Goal: Task Accomplishment & Management: Complete application form

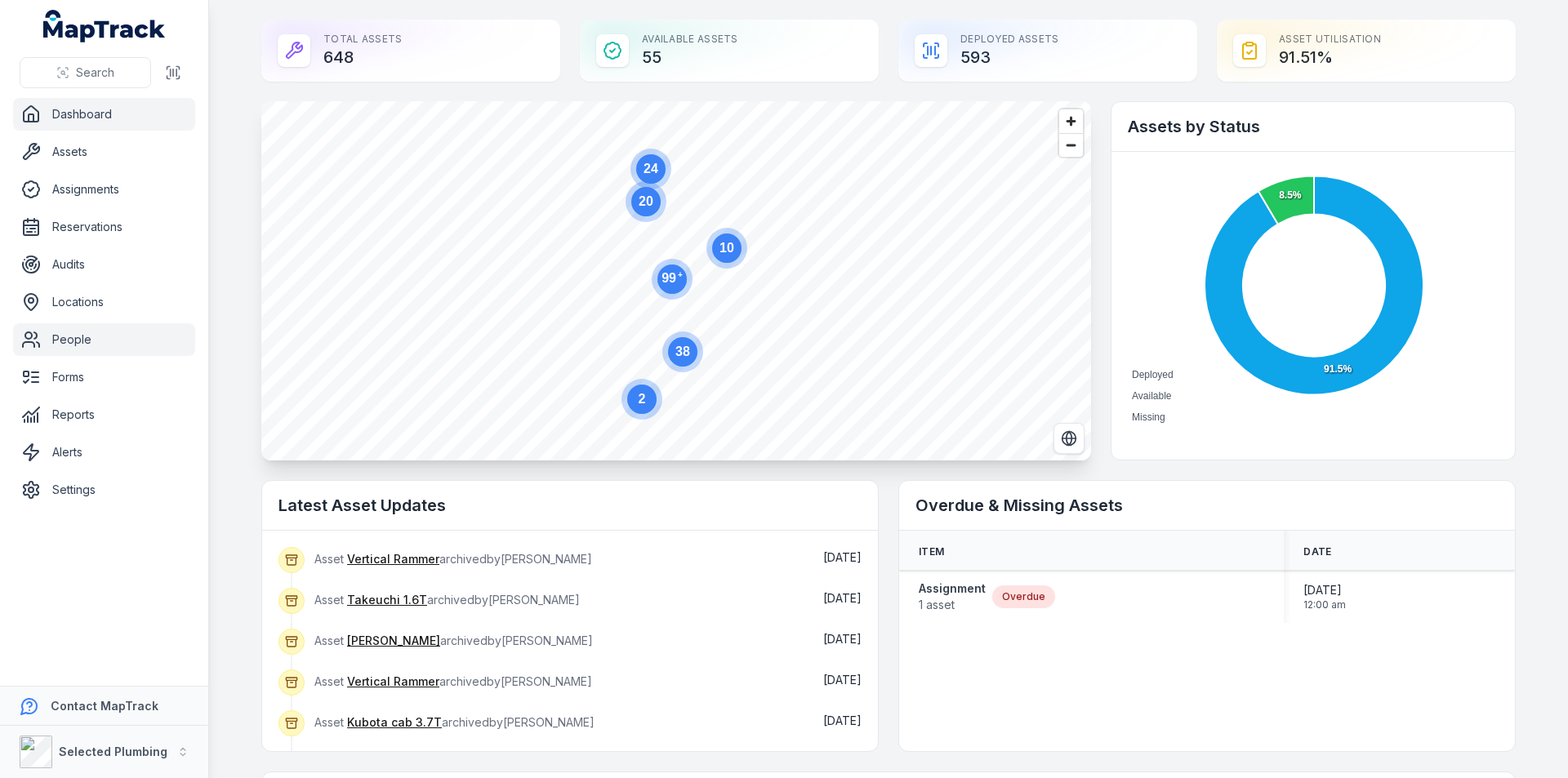
click at [83, 338] on link "People" at bounding box center [104, 339] width 183 height 32
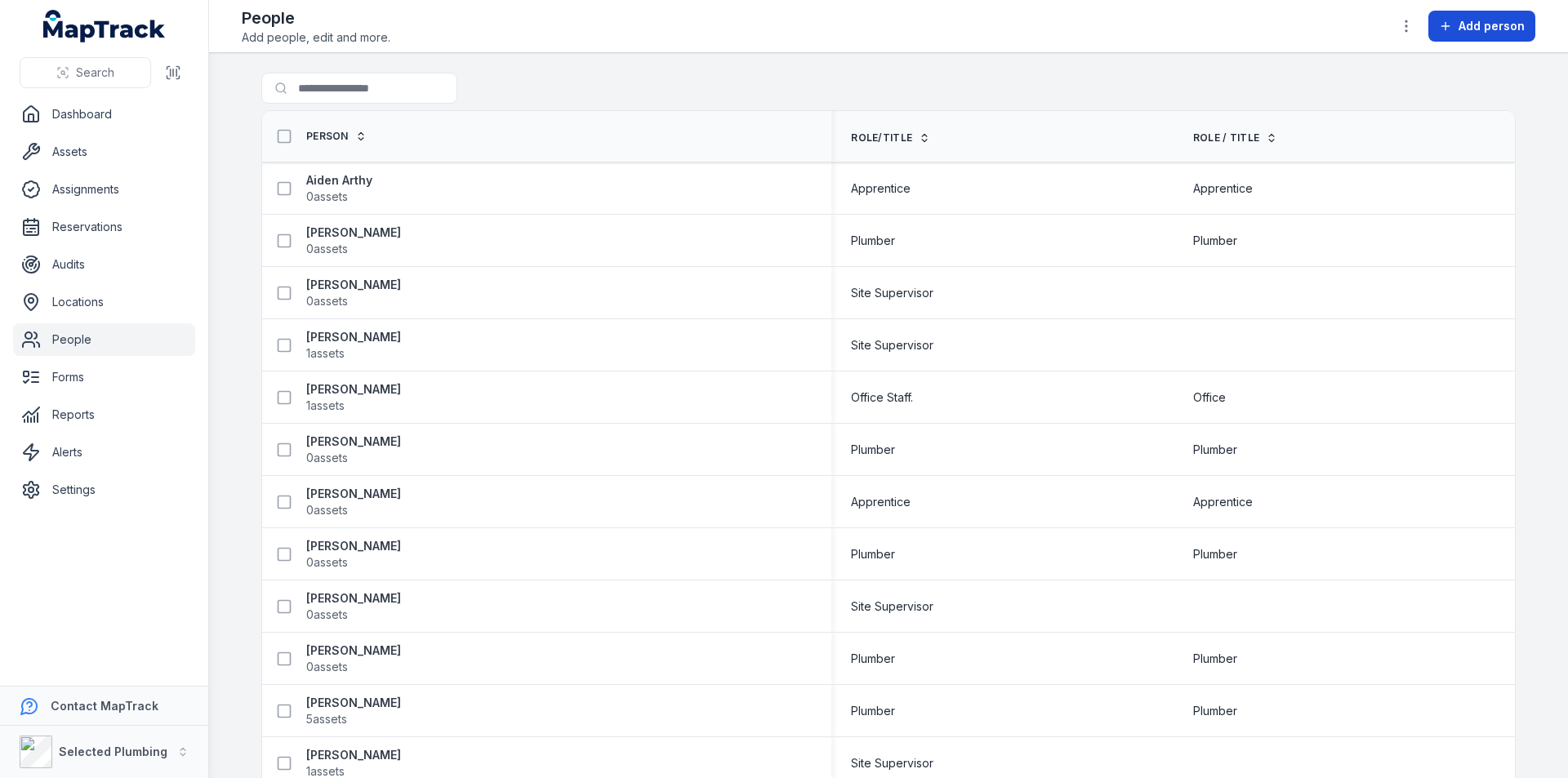
click at [1478, 24] on span "Add person" at bounding box center [1491, 26] width 66 height 17
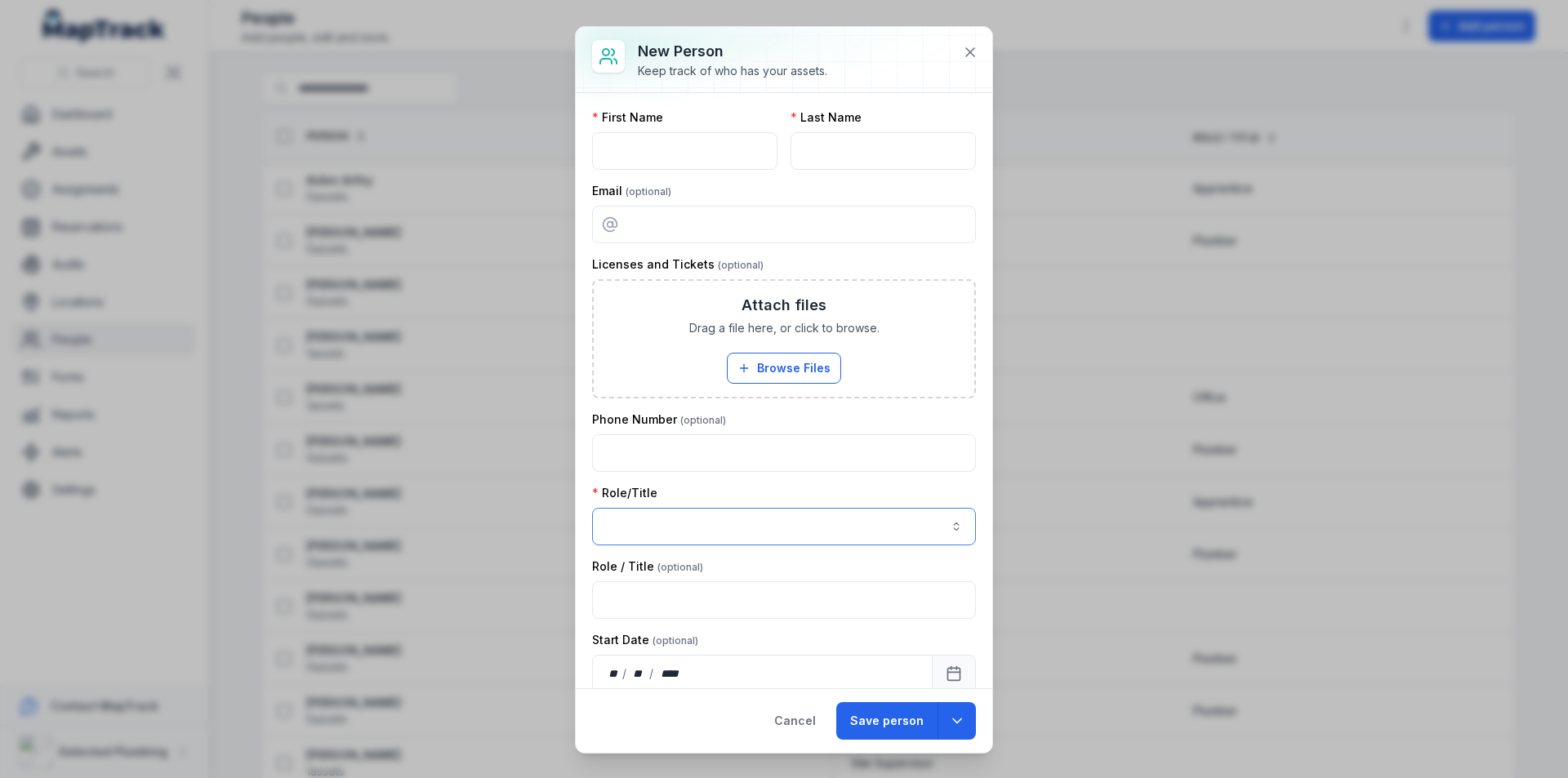
click at [633, 532] on button "button" at bounding box center [784, 526] width 384 height 38
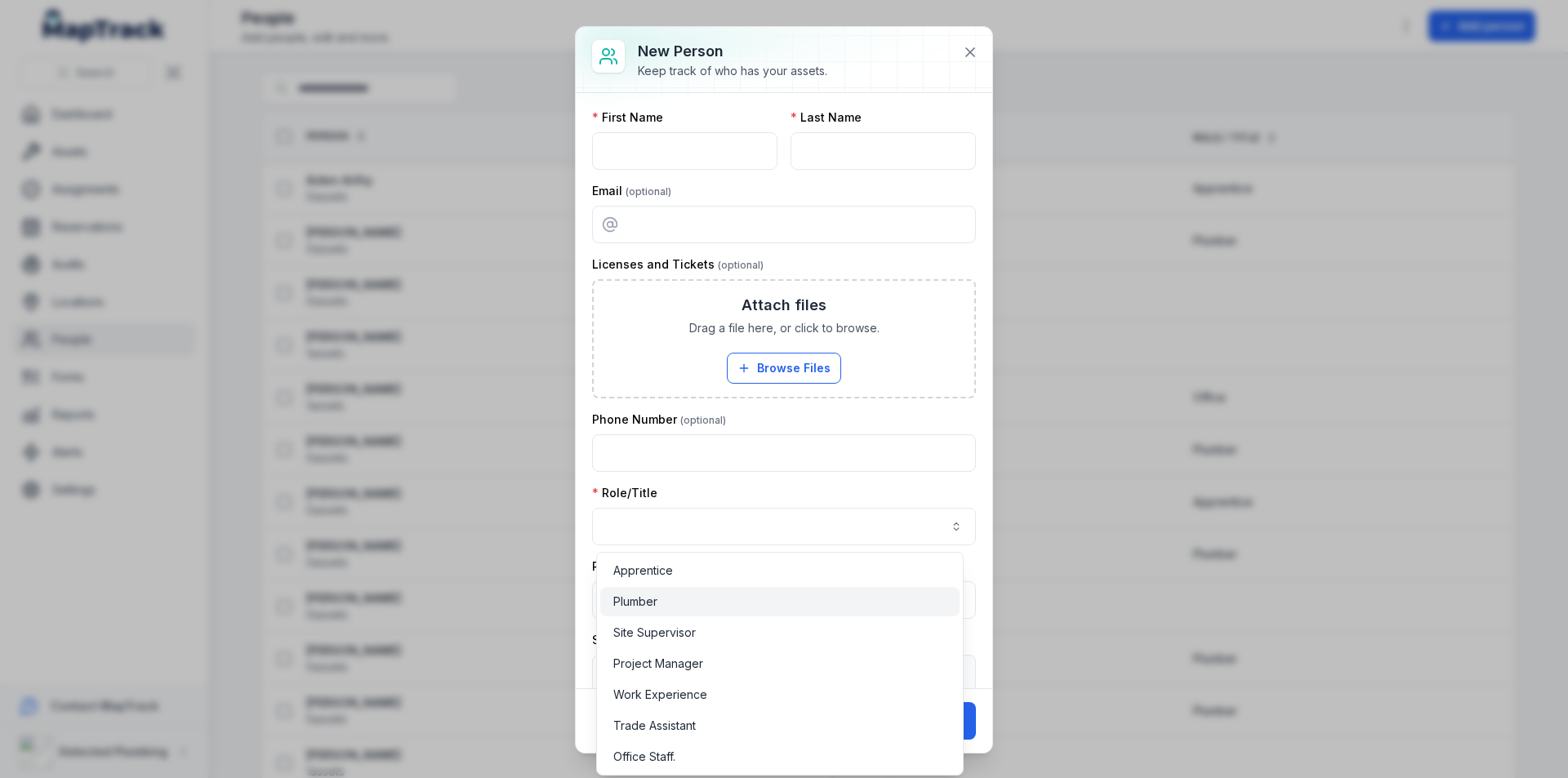
click at [637, 602] on span "Plumber" at bounding box center [636, 602] width 44 height 17
click at [819, 489] on div "Role/Title Plumber *******" at bounding box center [784, 515] width 384 height 60
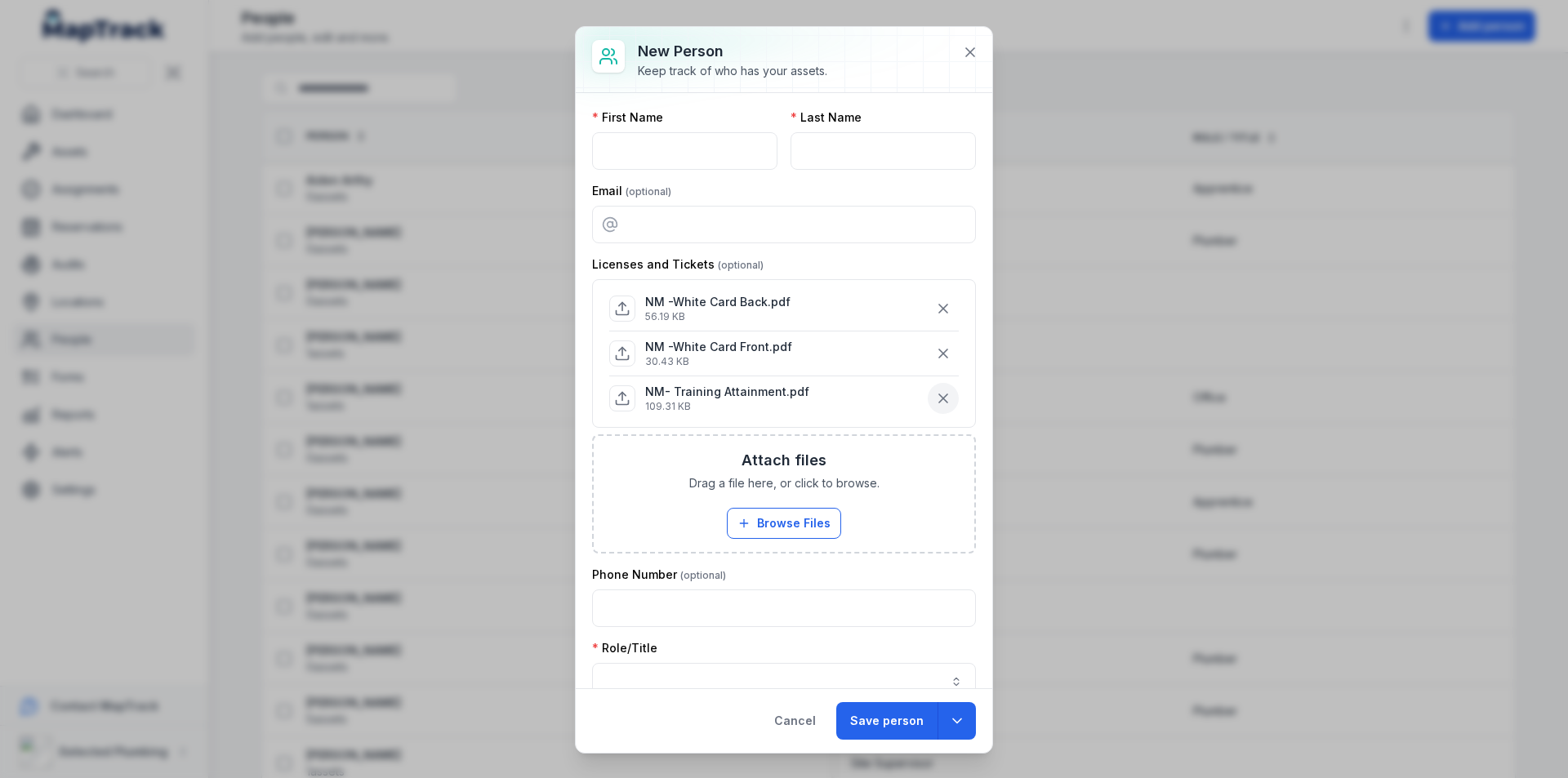
click at [935, 397] on icon "button" at bounding box center [943, 398] width 17 height 17
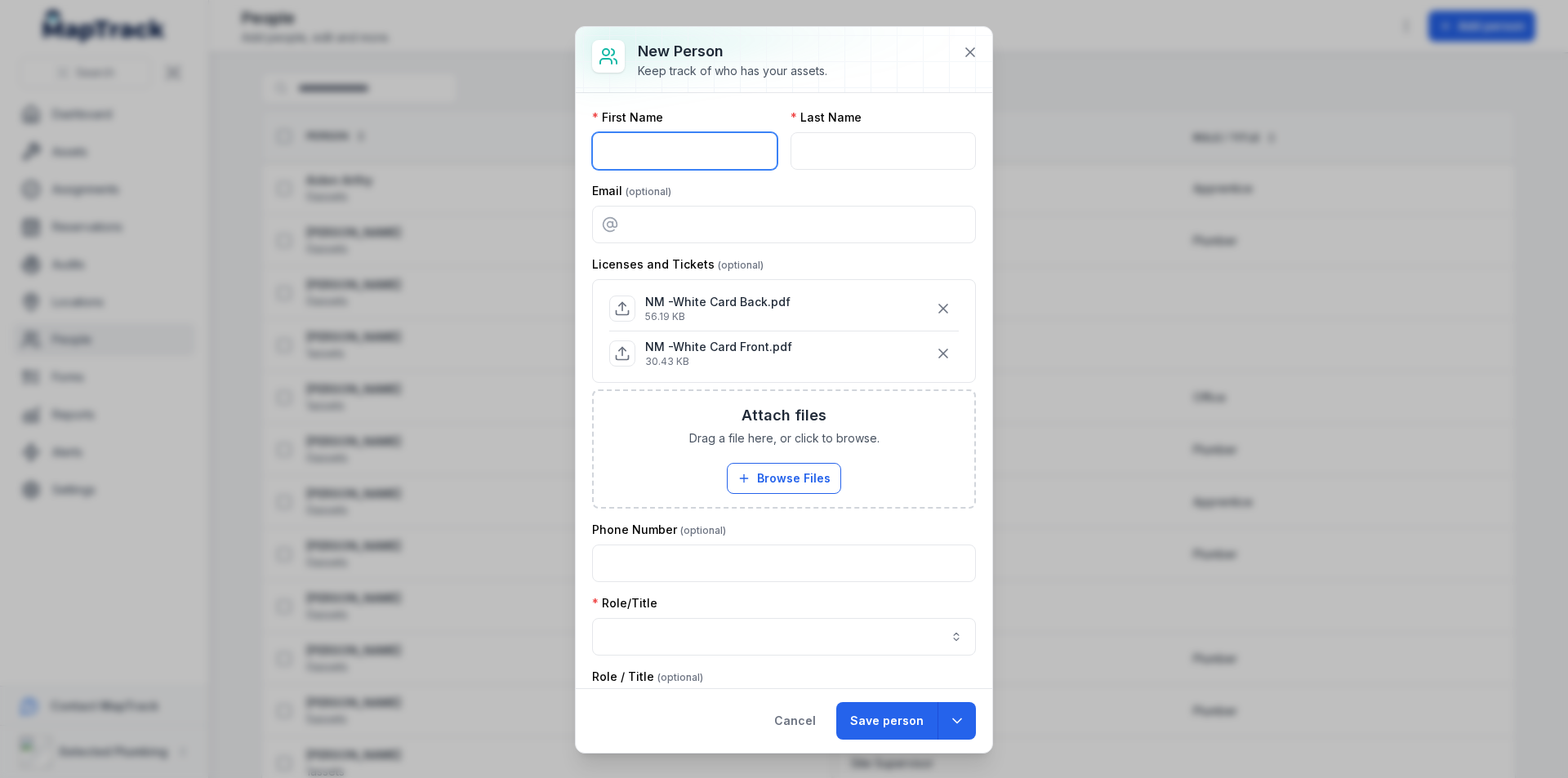
click at [650, 155] on input "text" at bounding box center [685, 151] width 185 height 38
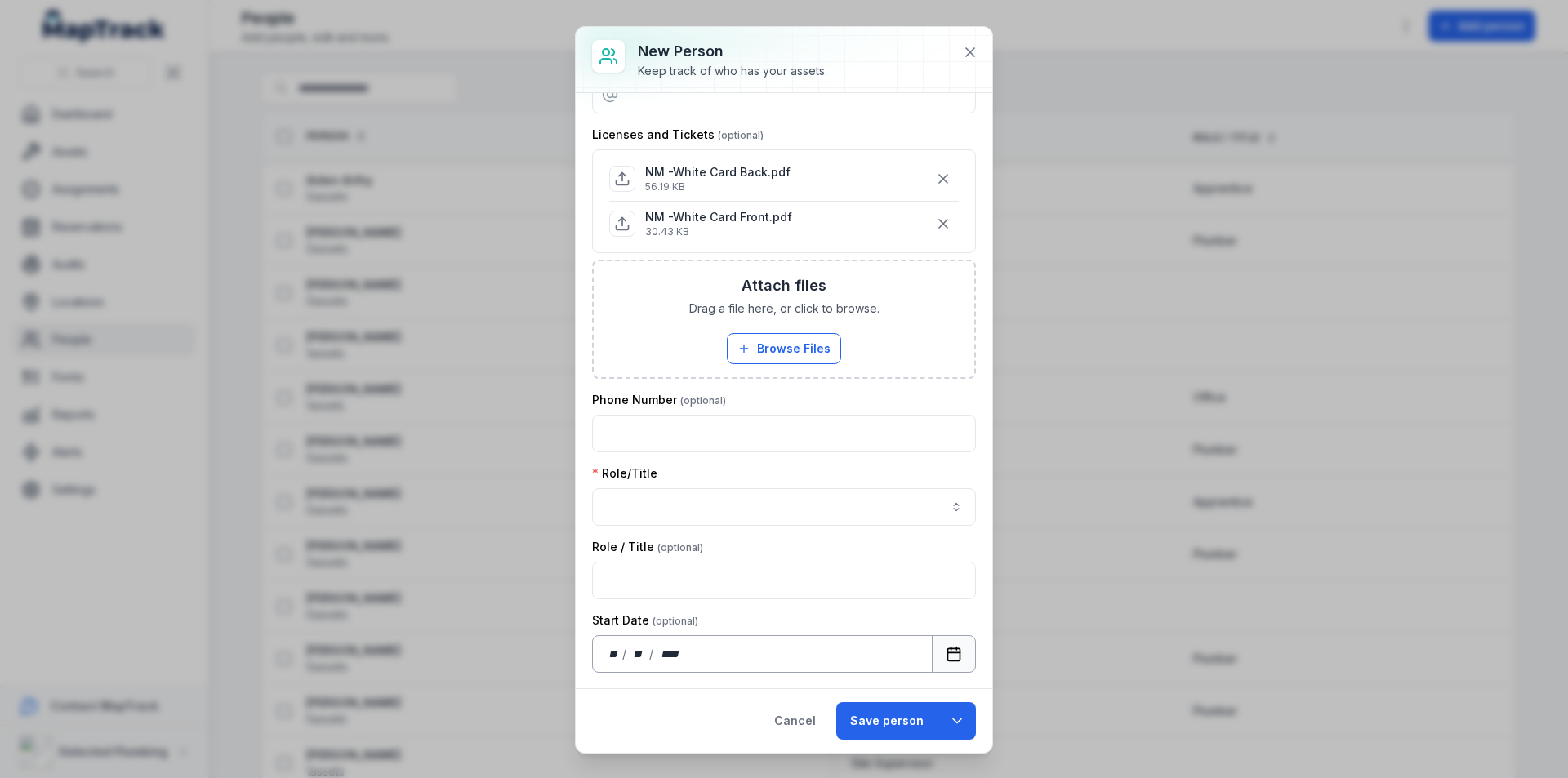
scroll to position [218, 0]
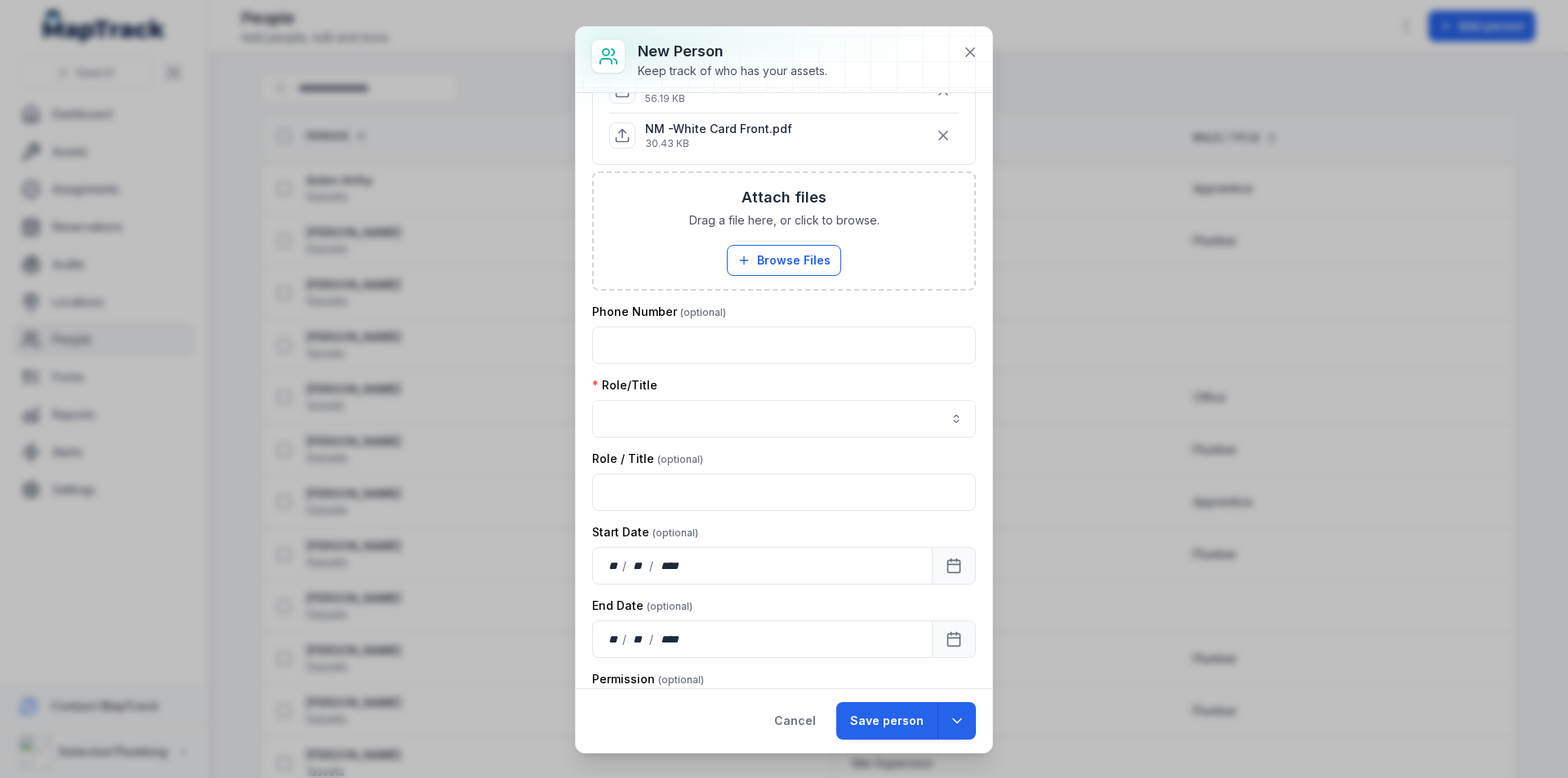
drag, startPoint x: 886, startPoint y: 724, endPoint x: 873, endPoint y: 700, distance: 27.3
click at [886, 724] on button "Save person" at bounding box center [887, 721] width 101 height 38
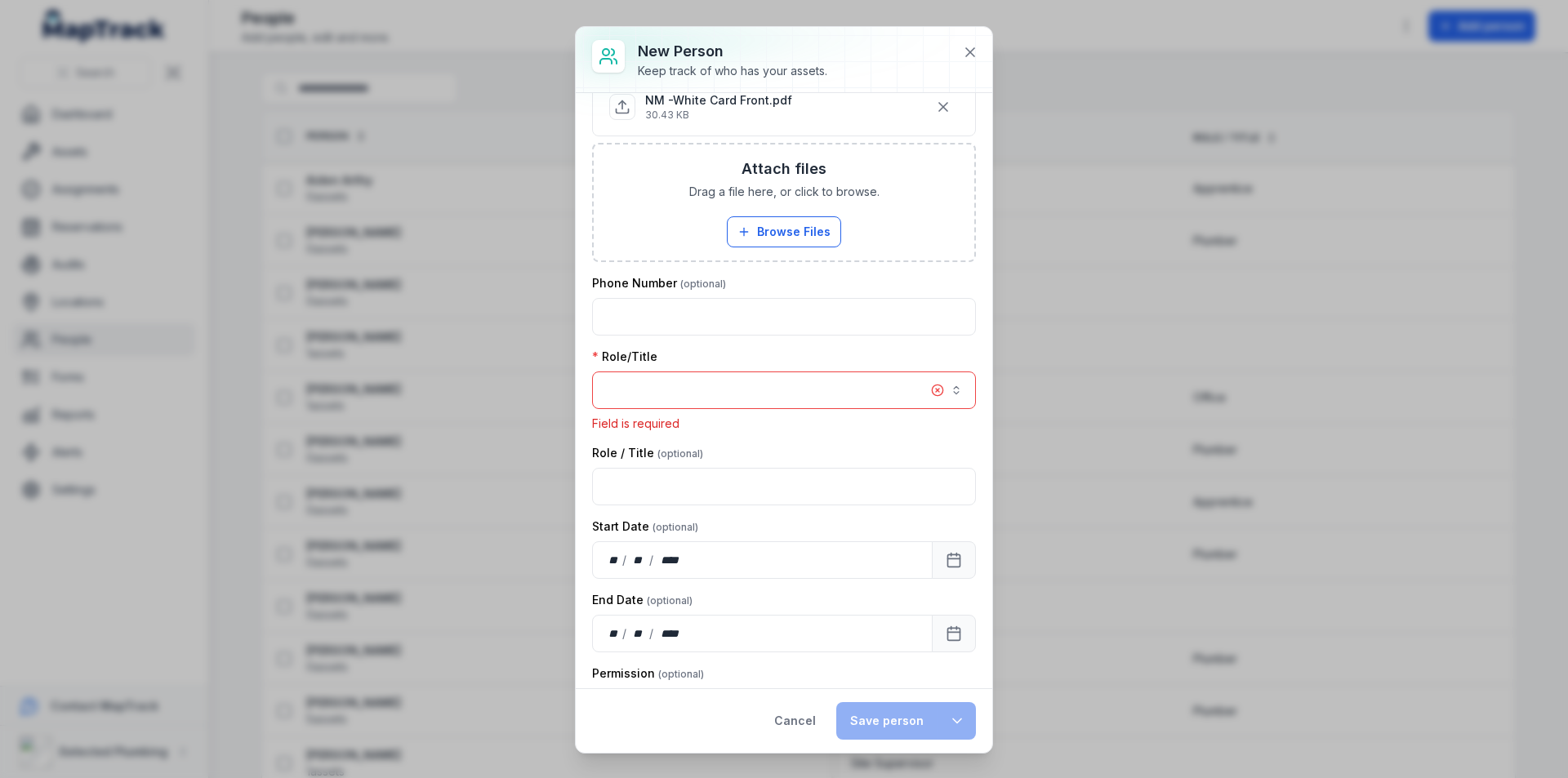
click at [758, 393] on button "button" at bounding box center [784, 390] width 384 height 38
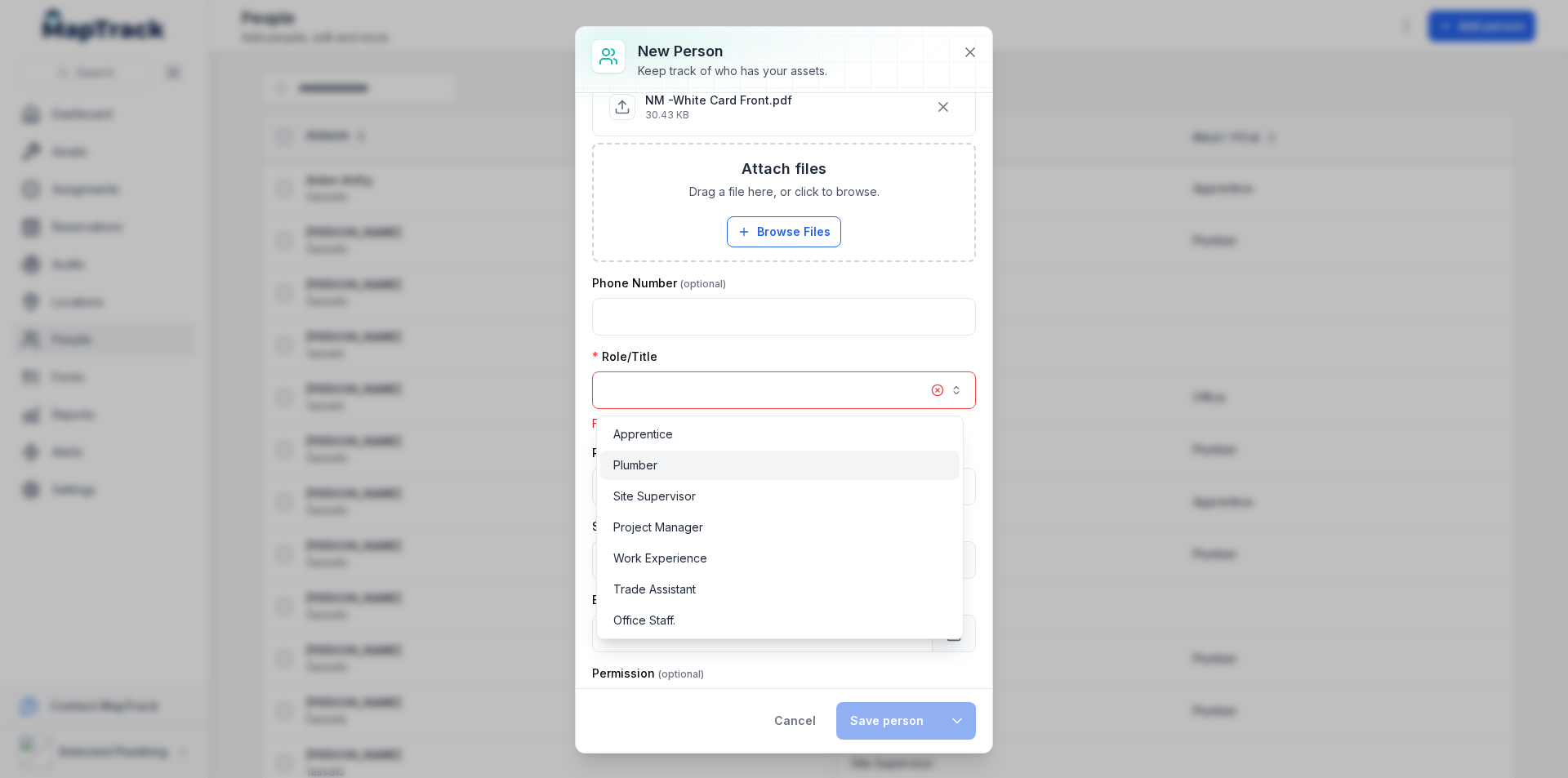
click at [641, 468] on span "Plumber" at bounding box center [636, 466] width 44 height 17
click at [733, 469] on div "Plumber" at bounding box center [780, 466] width 334 height 17
click at [715, 460] on div "Plumber" at bounding box center [780, 466] width 334 height 17
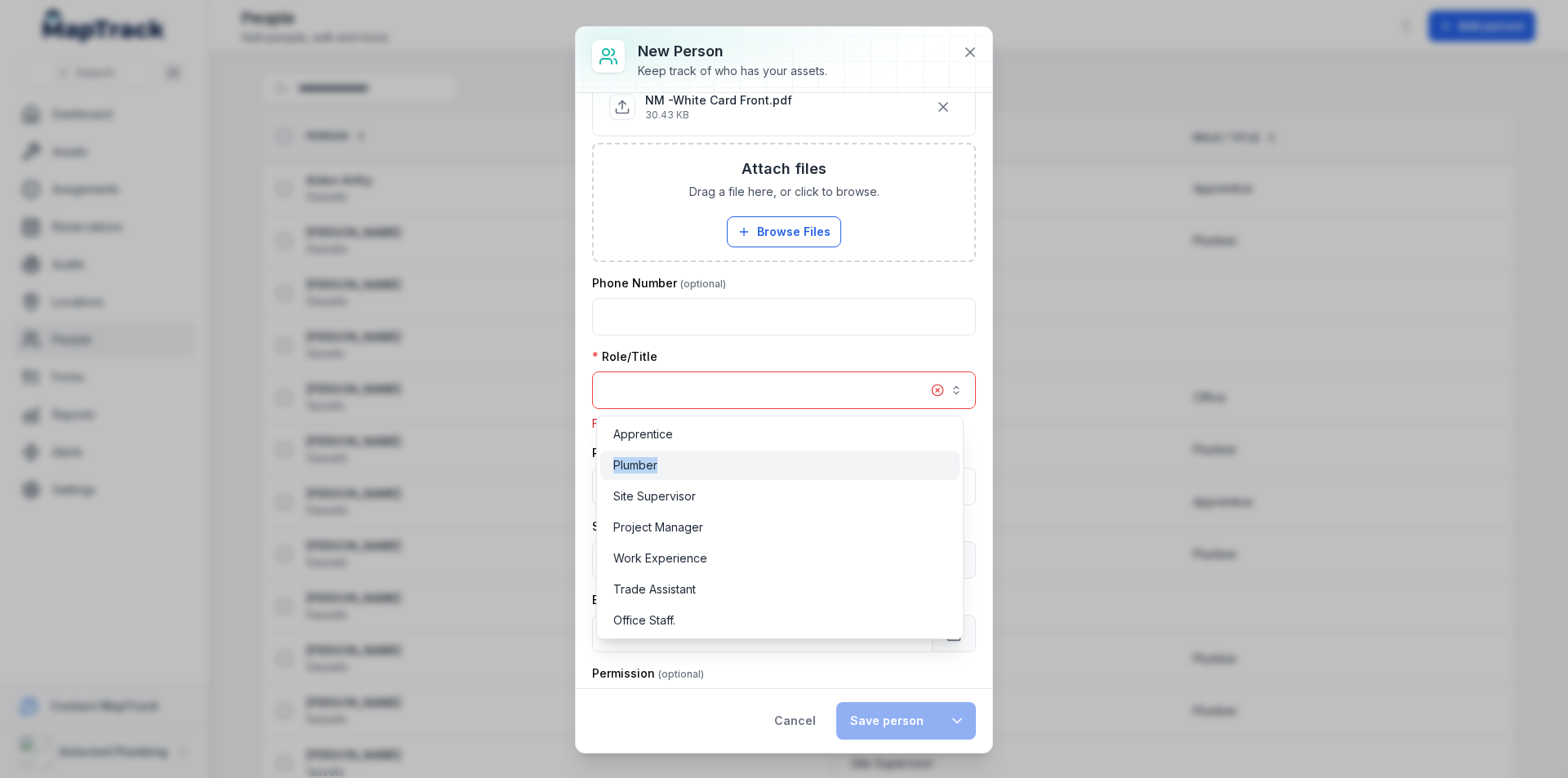
click at [715, 460] on div "Plumber" at bounding box center [780, 466] width 334 height 17
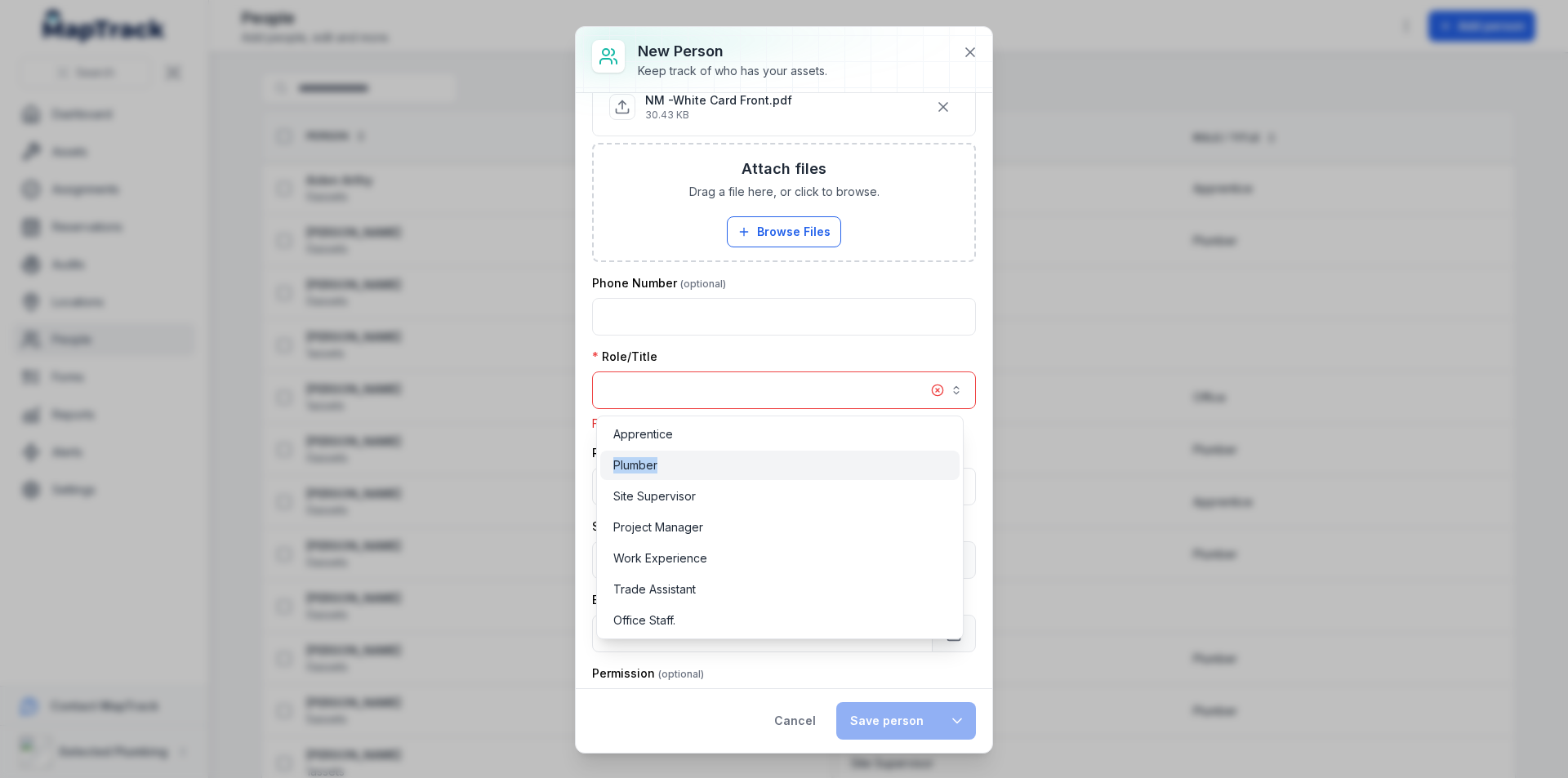
scroll to position [0, 0]
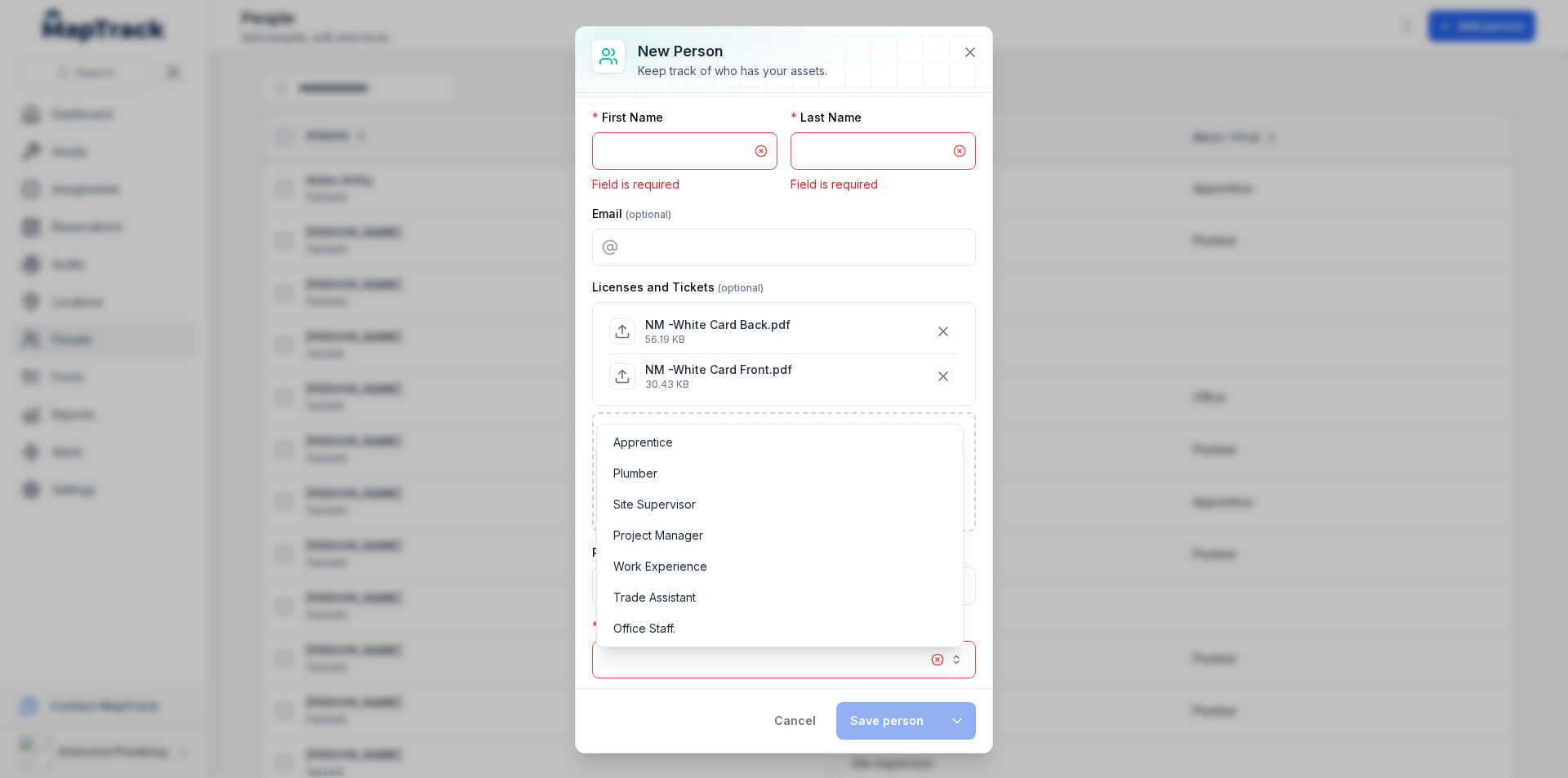
click at [973, 53] on div "New person Keep track of who has your assets. First Name Field is required Last…" at bounding box center [784, 390] width 417 height 726
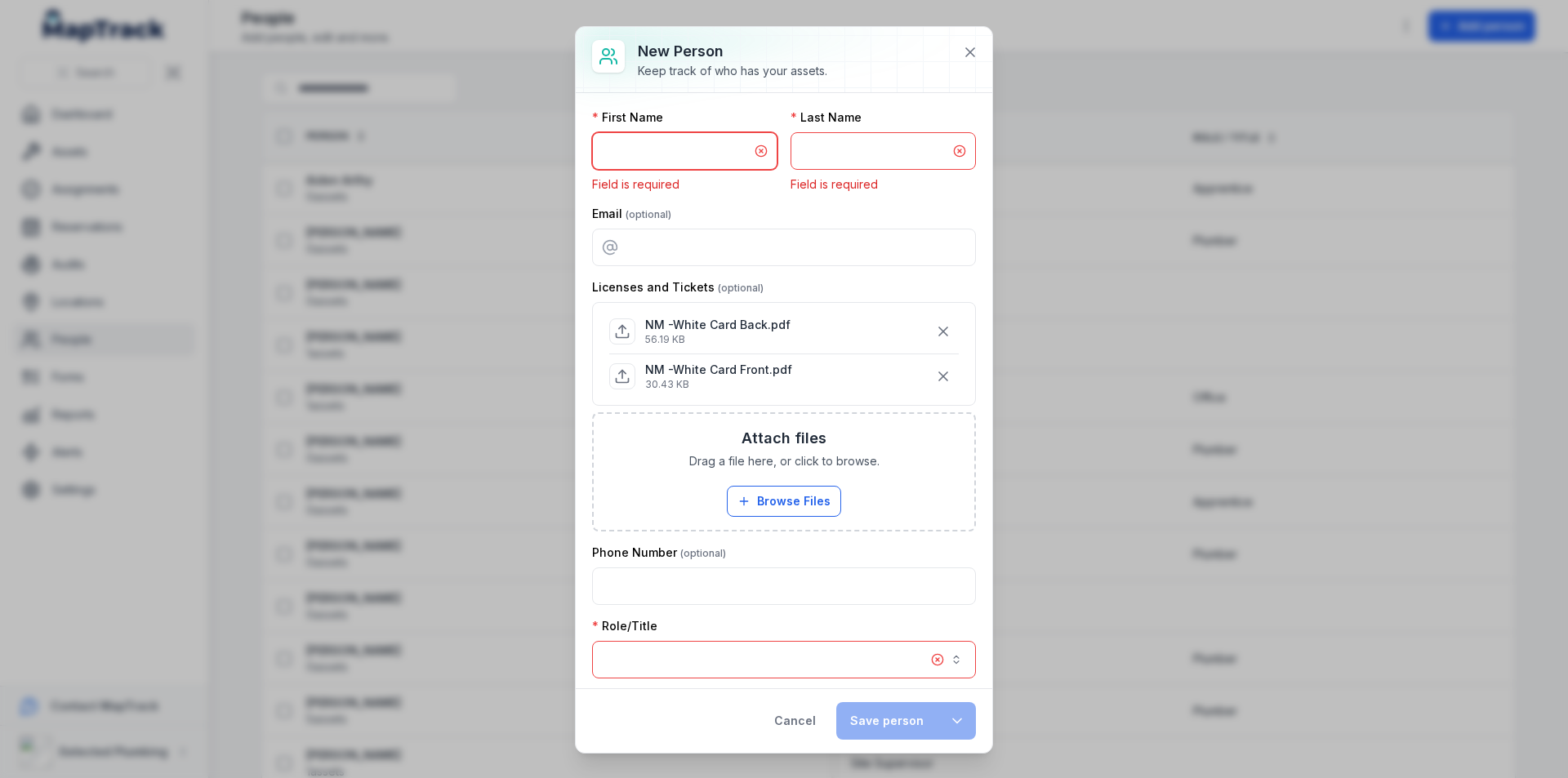
drag, startPoint x: 618, startPoint y: 134, endPoint x: 652, endPoint y: 148, distance: 36.8
click at [618, 134] on input "text" at bounding box center [685, 151] width 185 height 38
click at [653, 144] on input "text" at bounding box center [685, 151] width 185 height 38
paste input "******"
type input "******"
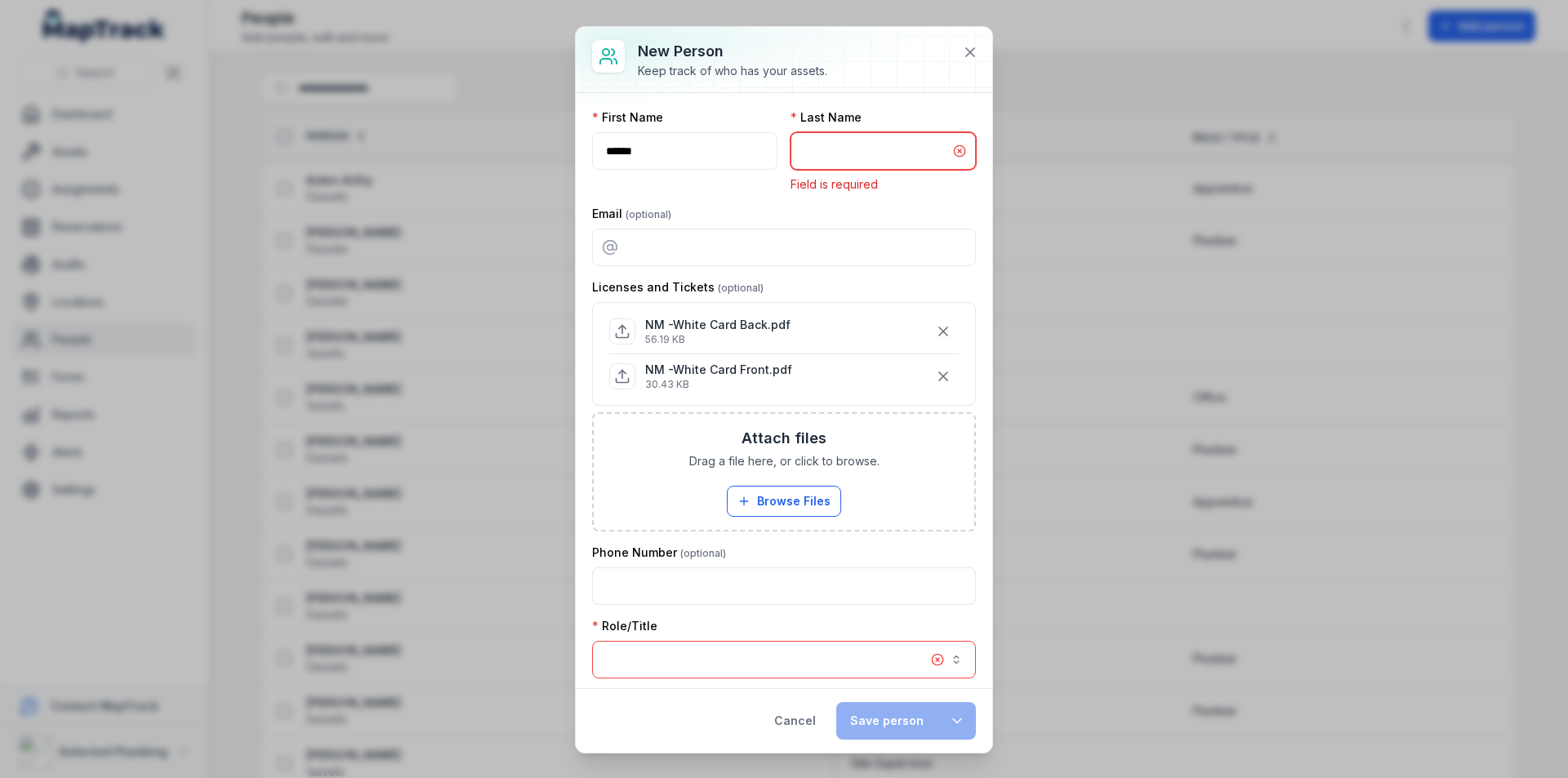
drag, startPoint x: 857, startPoint y: 136, endPoint x: 852, endPoint y: 152, distance: 16.8
click at [857, 138] on input "text" at bounding box center [883, 151] width 185 height 38
paste input "********"
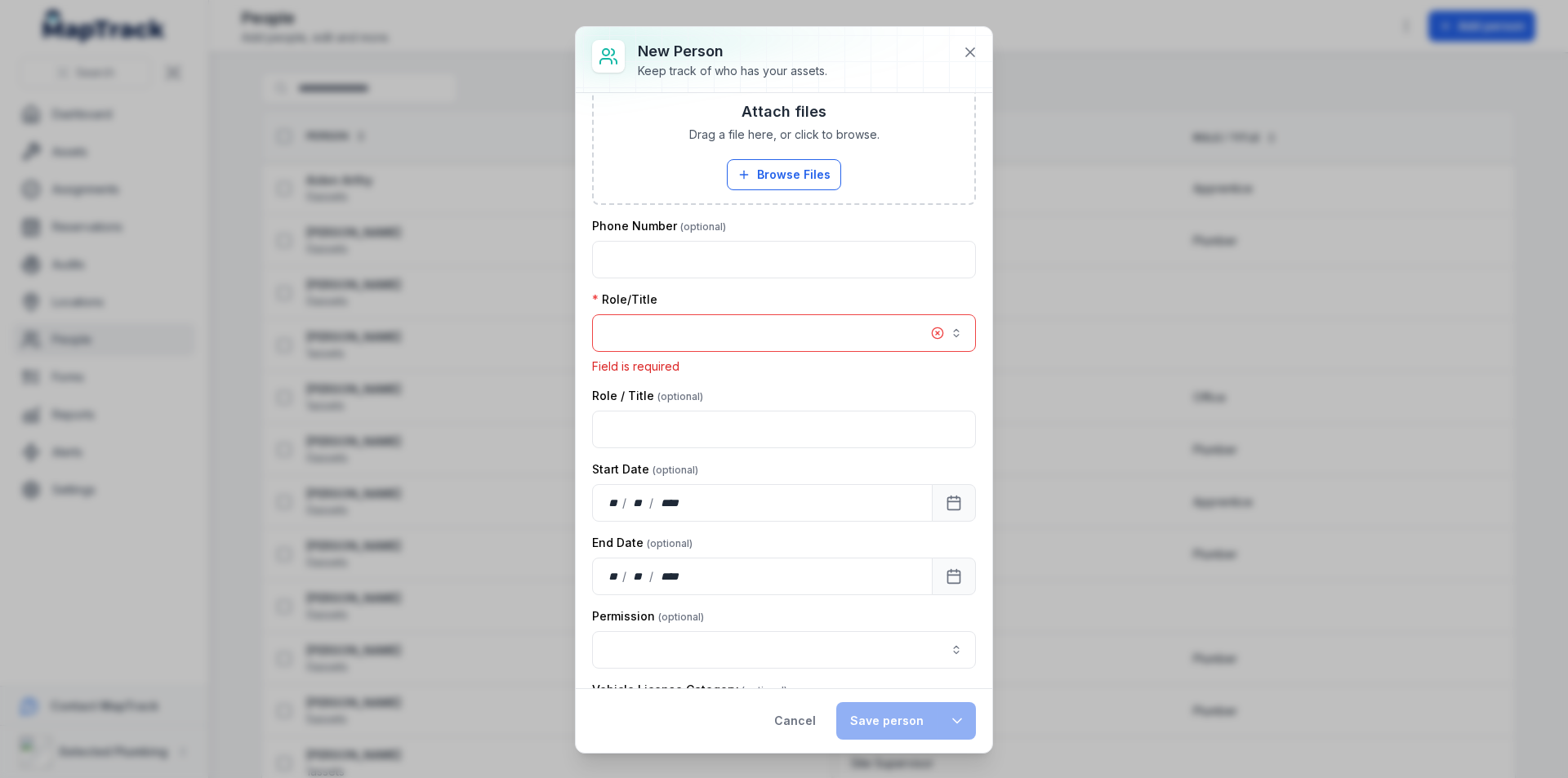
type input "********"
click at [750, 336] on button "button" at bounding box center [784, 333] width 384 height 38
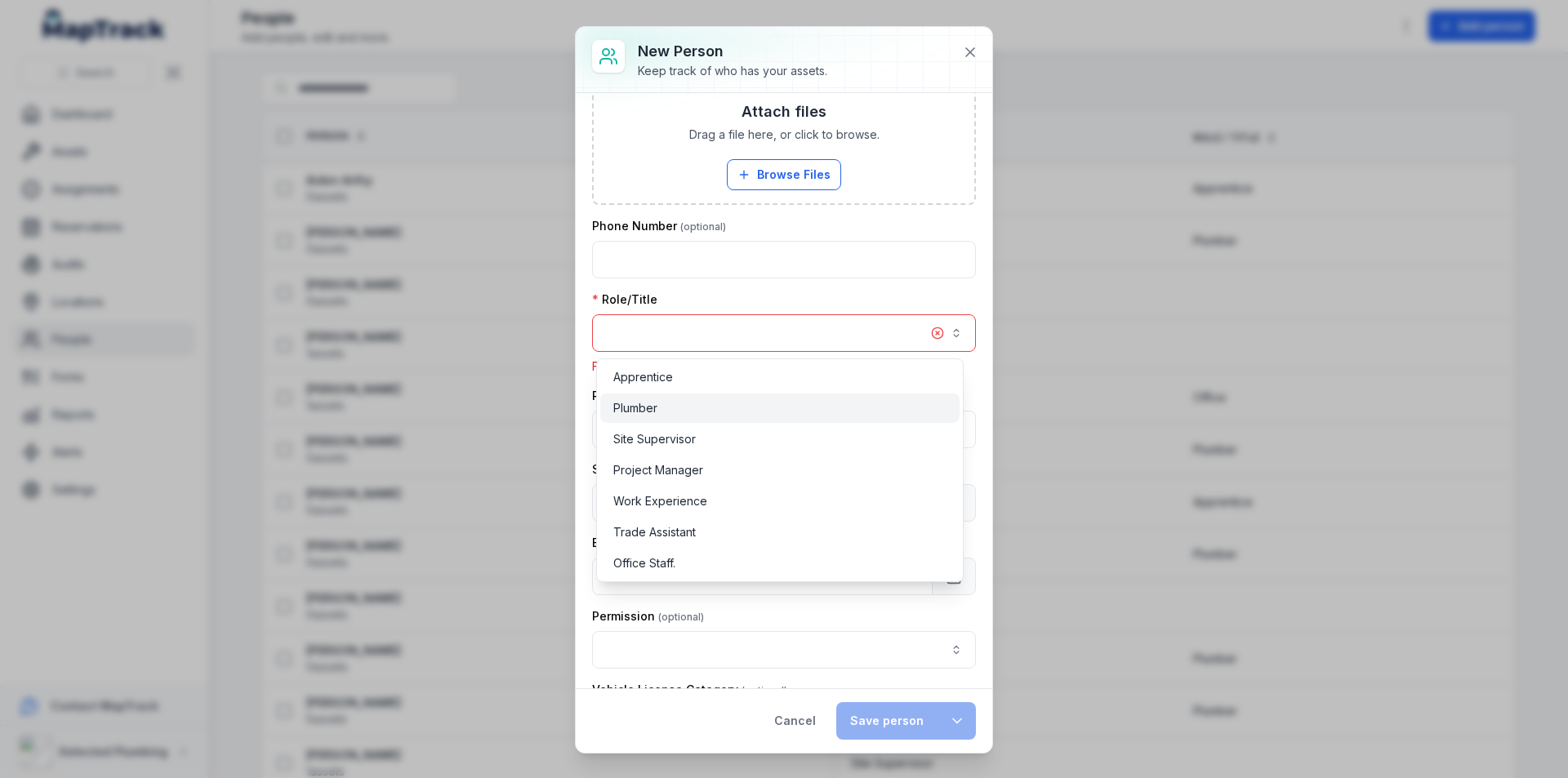
click at [635, 413] on span "Plumber" at bounding box center [636, 408] width 44 height 17
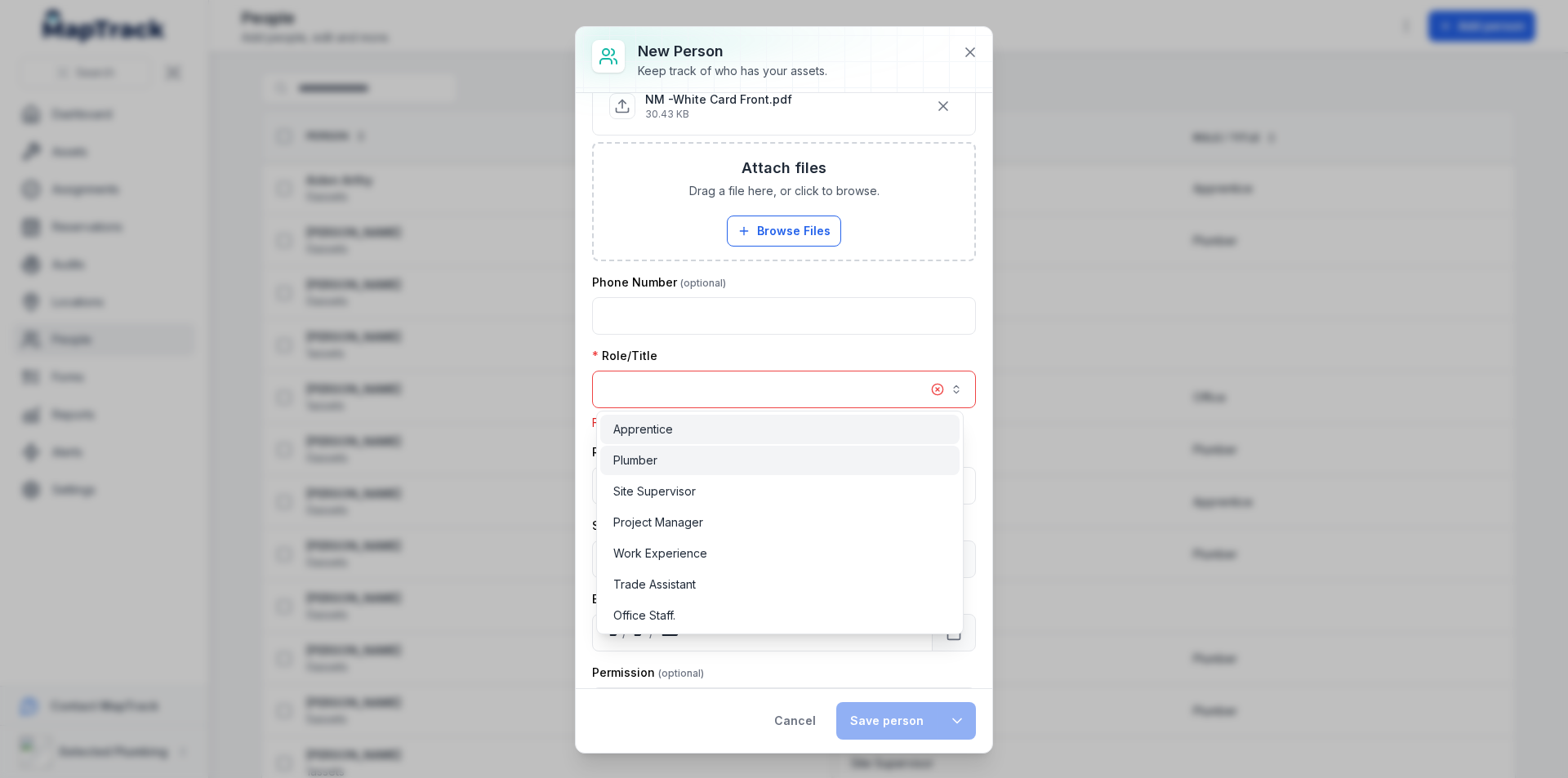
scroll to position [246, 0]
click at [661, 391] on button "button" at bounding box center [784, 390] width 384 height 38
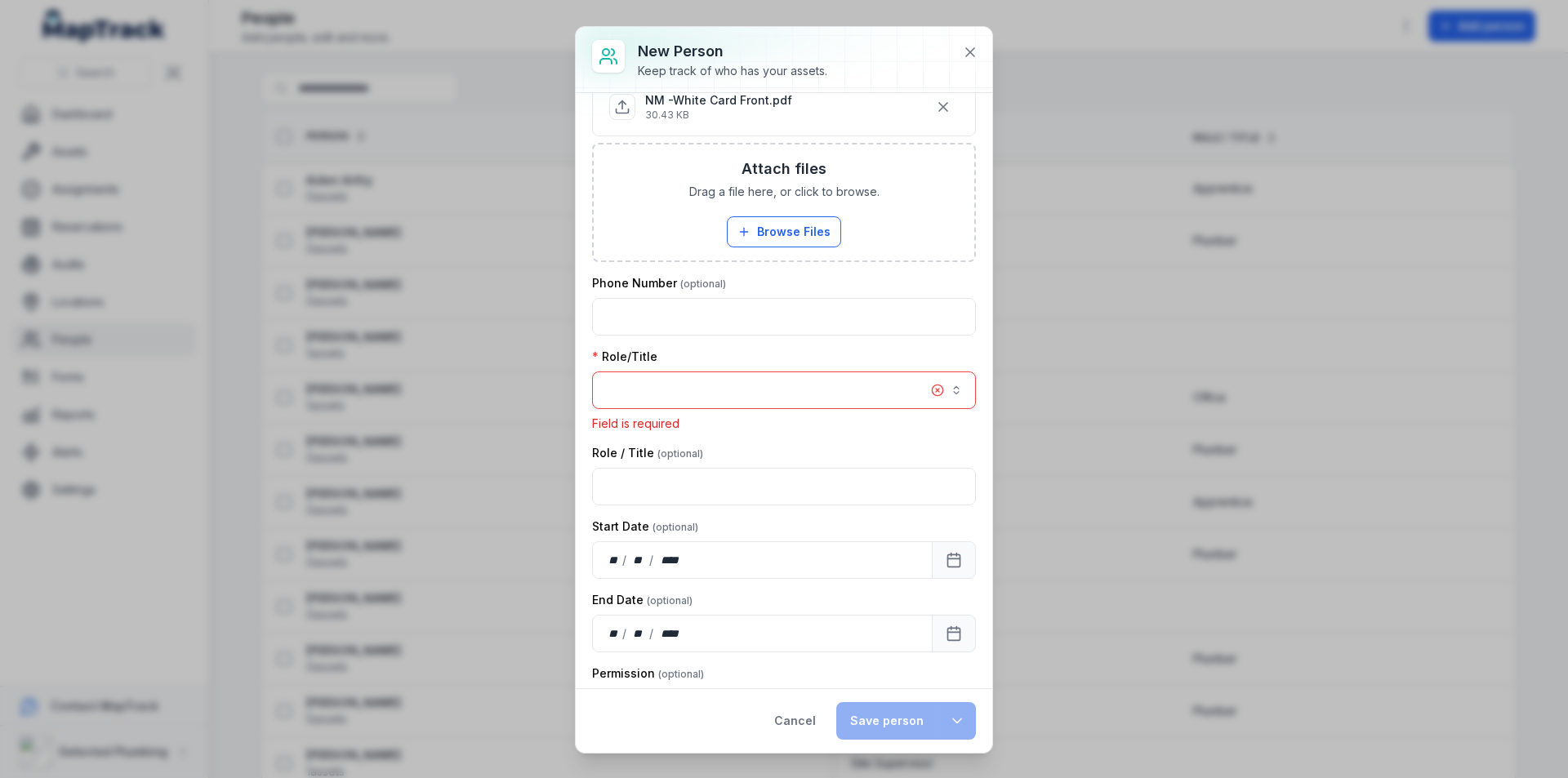
click at [653, 403] on button "button" at bounding box center [784, 390] width 384 height 38
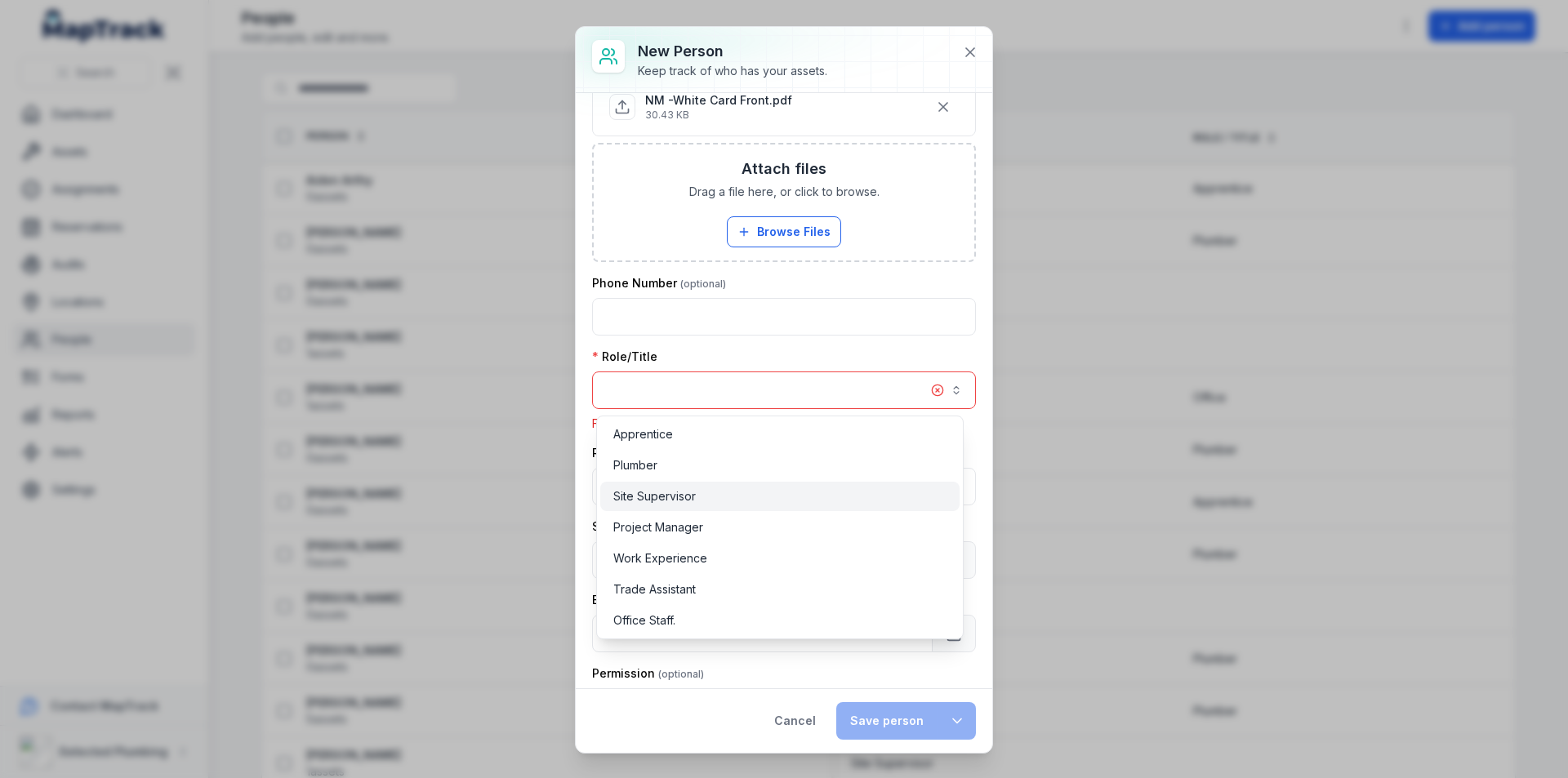
click at [644, 495] on span "Site Supervisor" at bounding box center [654, 496] width 82 height 17
click at [694, 392] on button "button" at bounding box center [784, 390] width 384 height 38
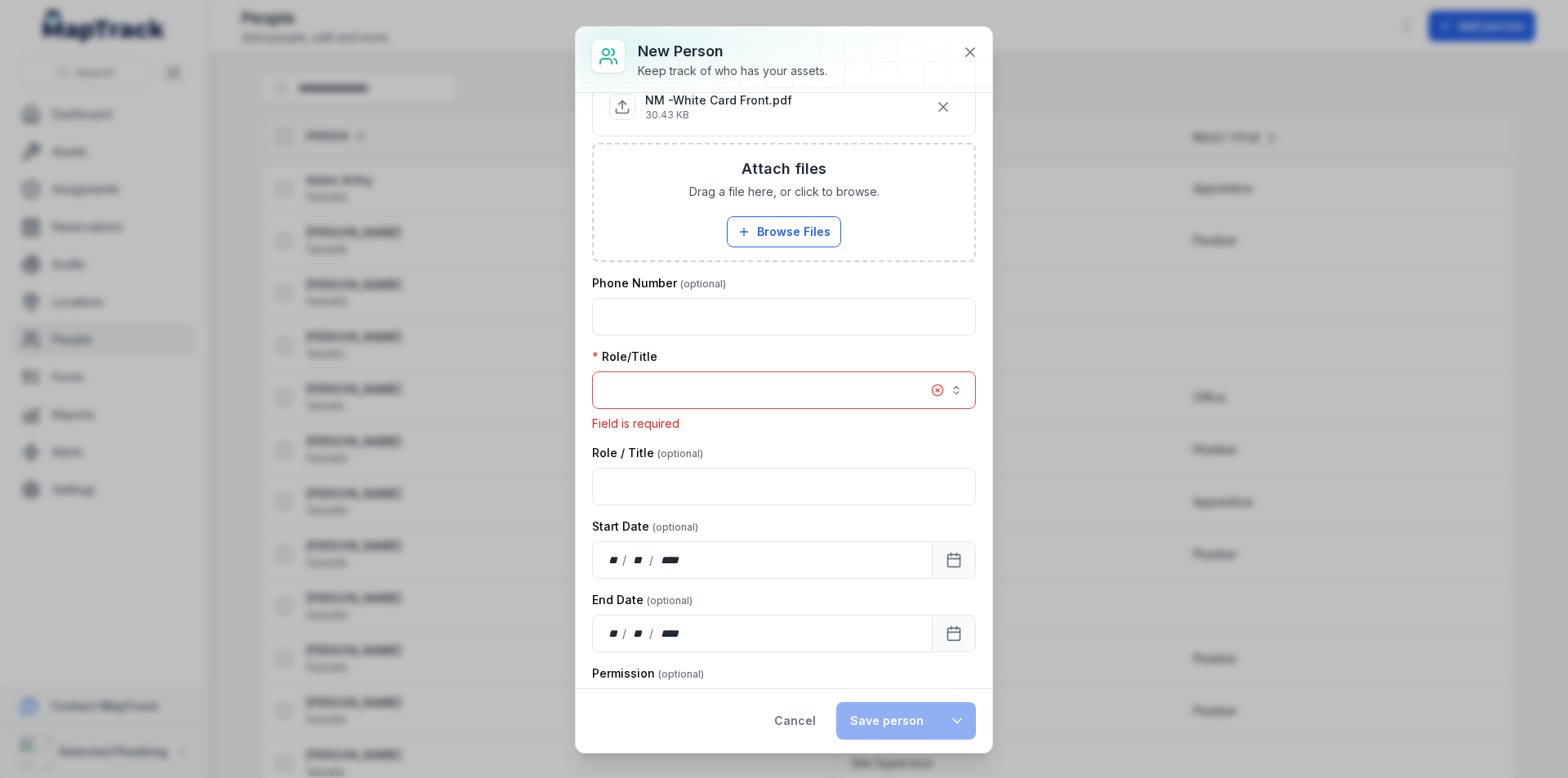
click at [646, 407] on button "button" at bounding box center [784, 390] width 384 height 38
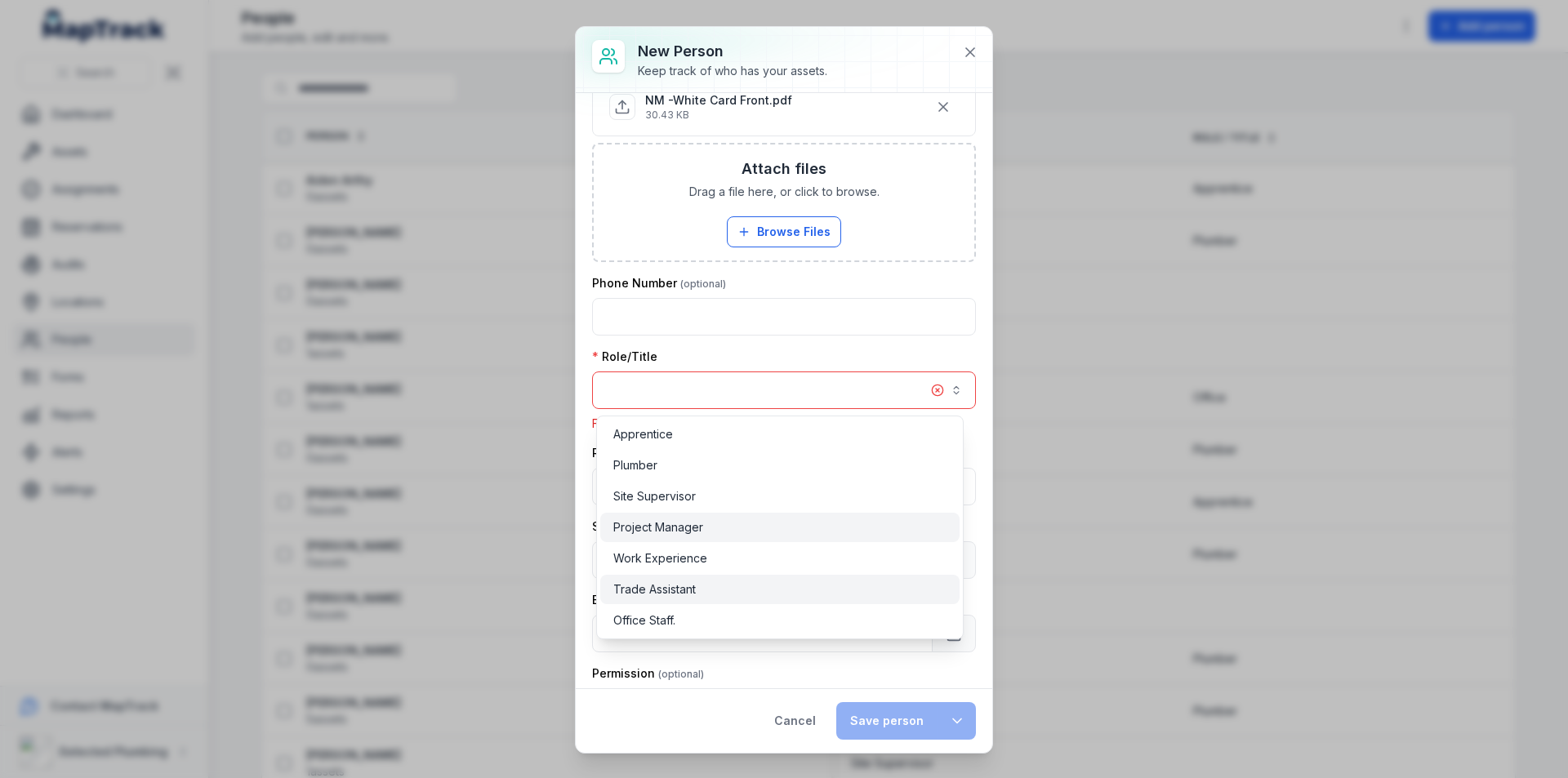
drag, startPoint x: 647, startPoint y: 586, endPoint x: 669, endPoint y: 514, distance: 75.3
click at [646, 586] on span "Trade Assistant" at bounding box center [654, 590] width 82 height 17
click at [691, 389] on button "button" at bounding box center [784, 390] width 384 height 38
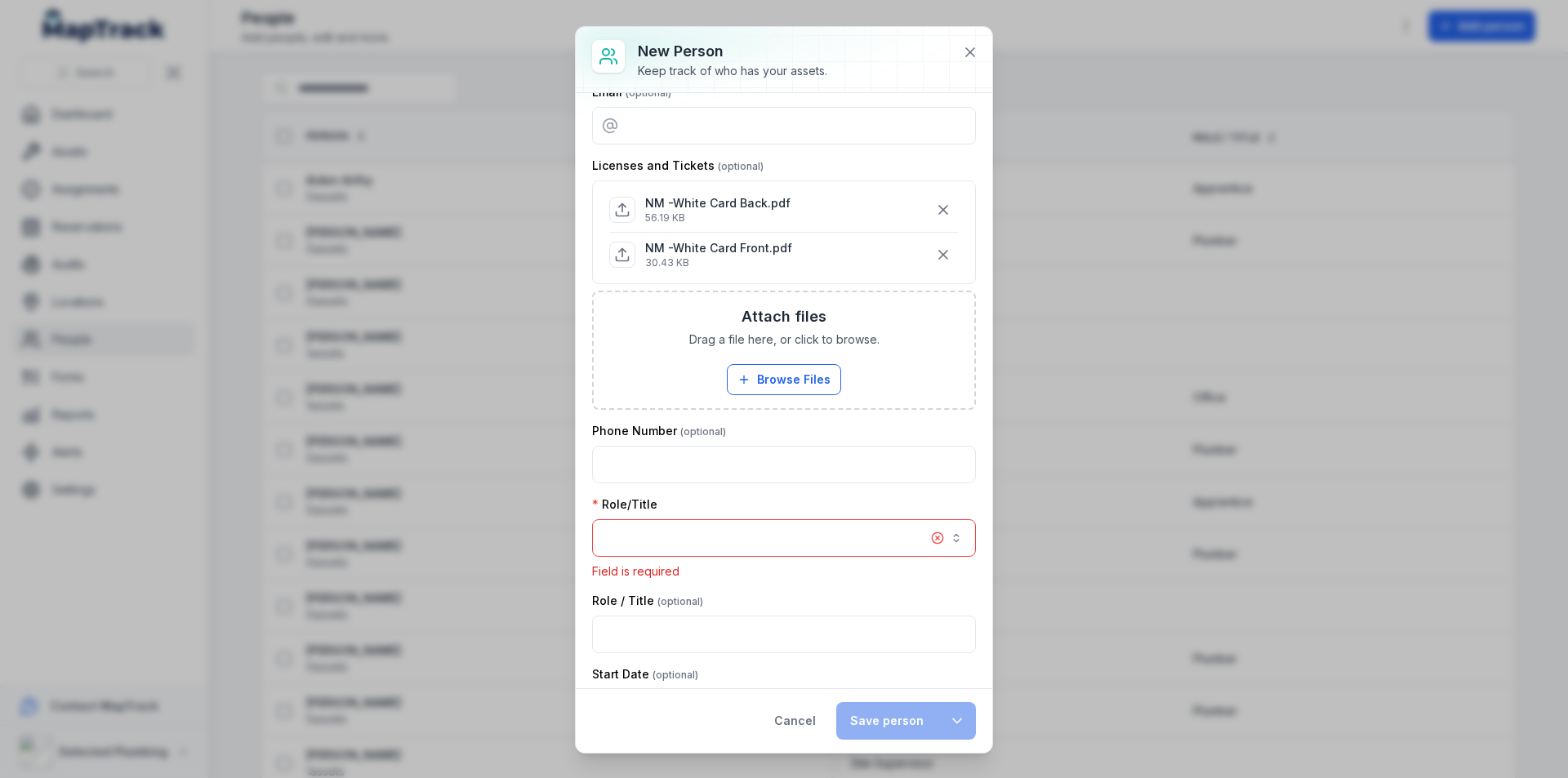
scroll to position [0, 0]
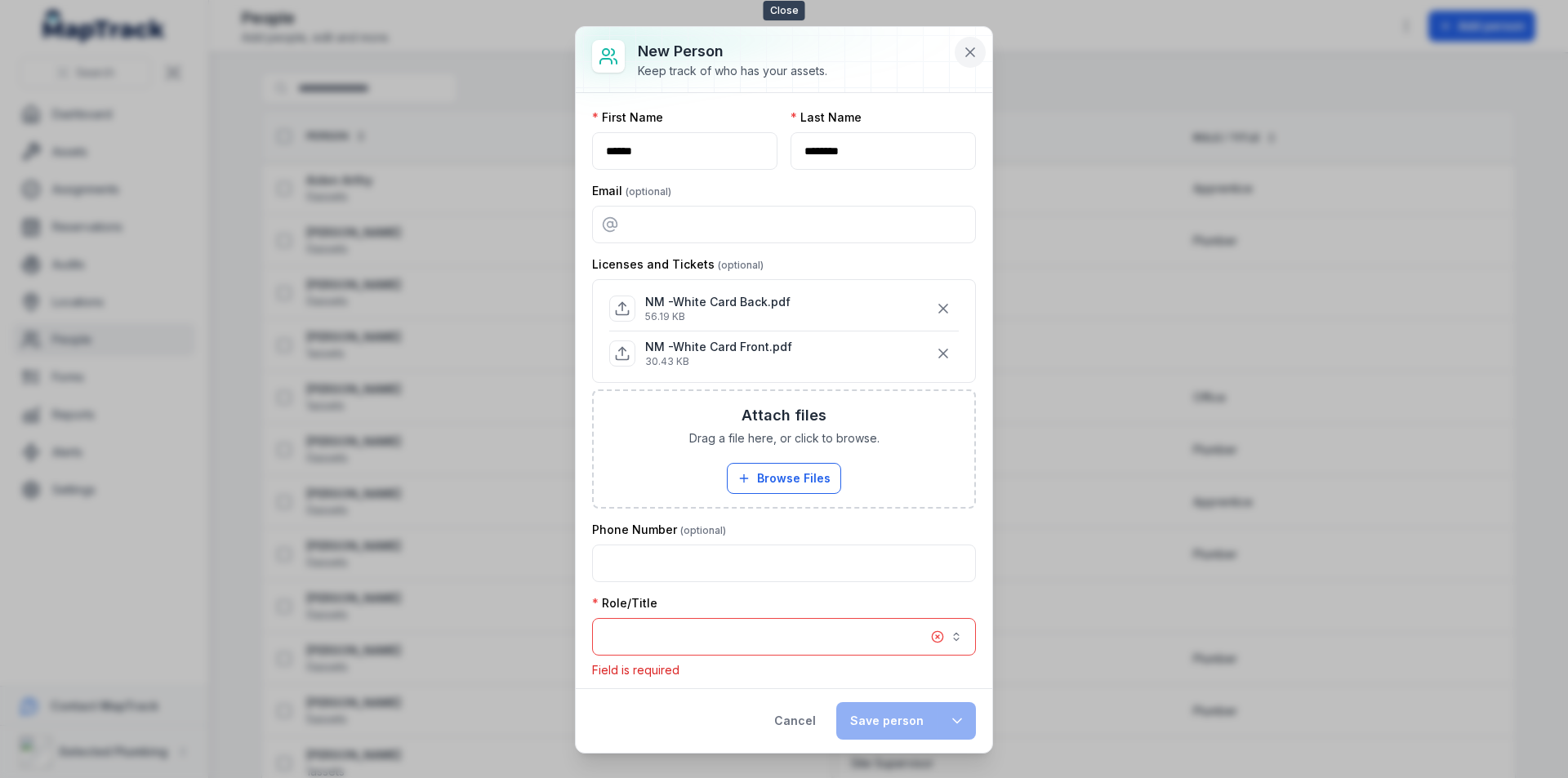
click at [967, 56] on icon at bounding box center [970, 52] width 8 height 8
